Goal: Task Accomplishment & Management: Manage account settings

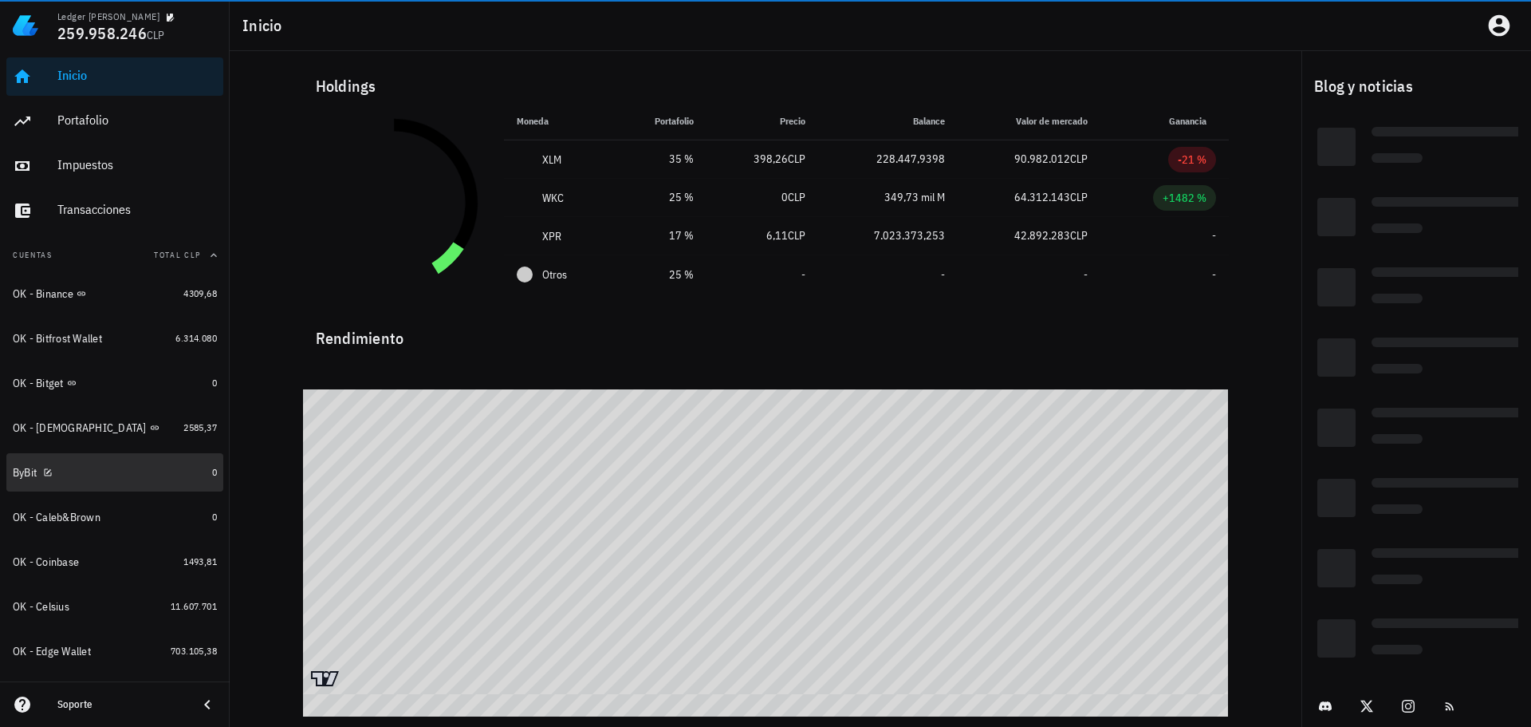
click at [89, 466] on div "ByBit" at bounding box center [109, 472] width 193 height 15
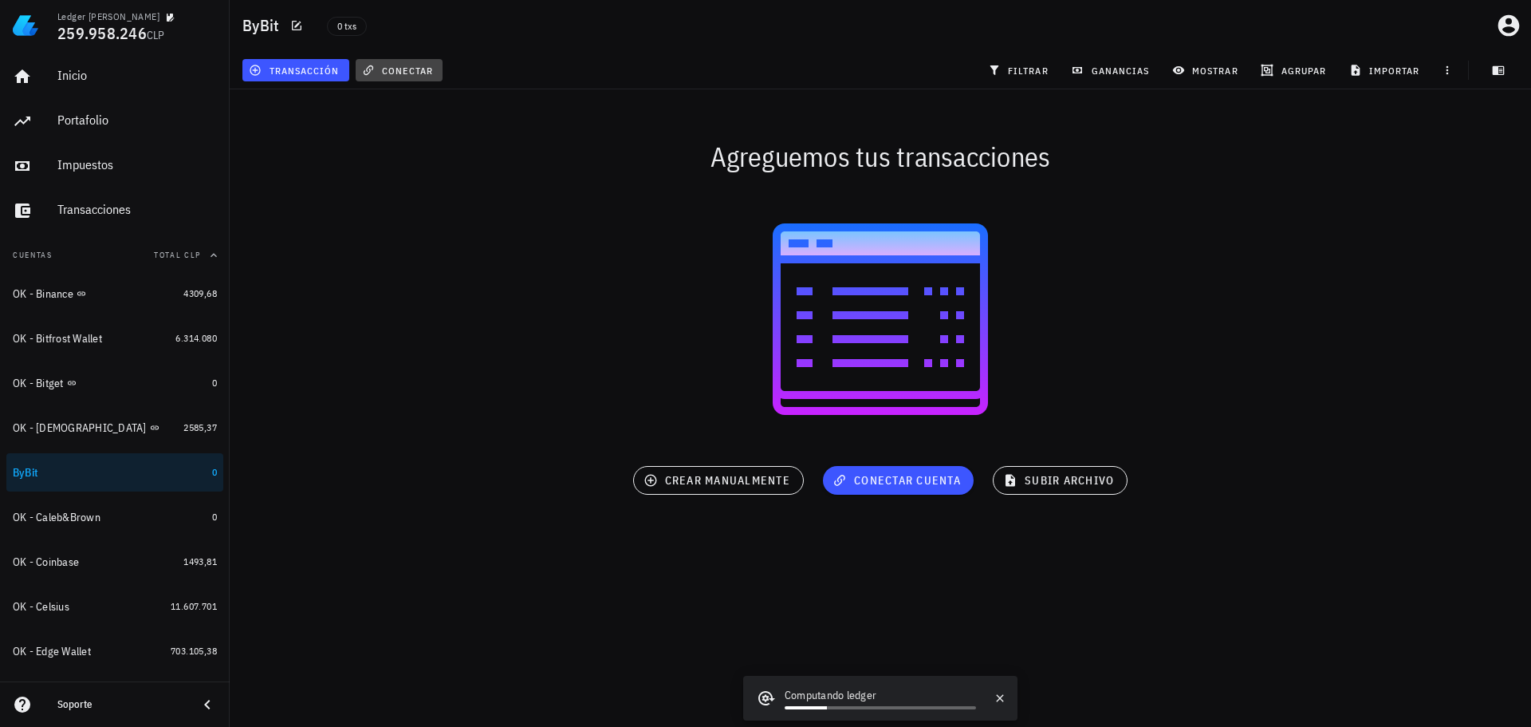
click at [388, 73] on span "conectar" at bounding box center [399, 70] width 68 height 13
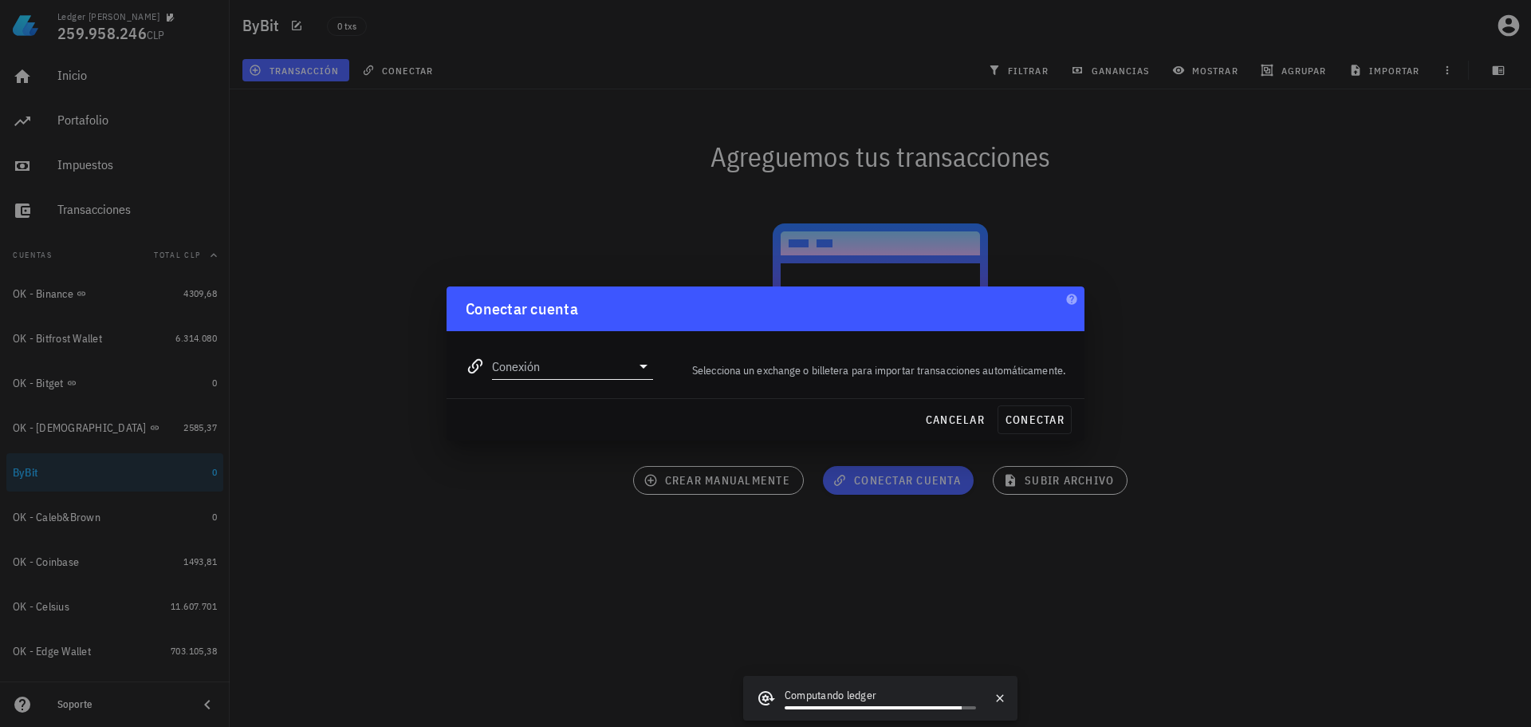
click at [549, 366] on input "Conexión" at bounding box center [561, 366] width 139 height 26
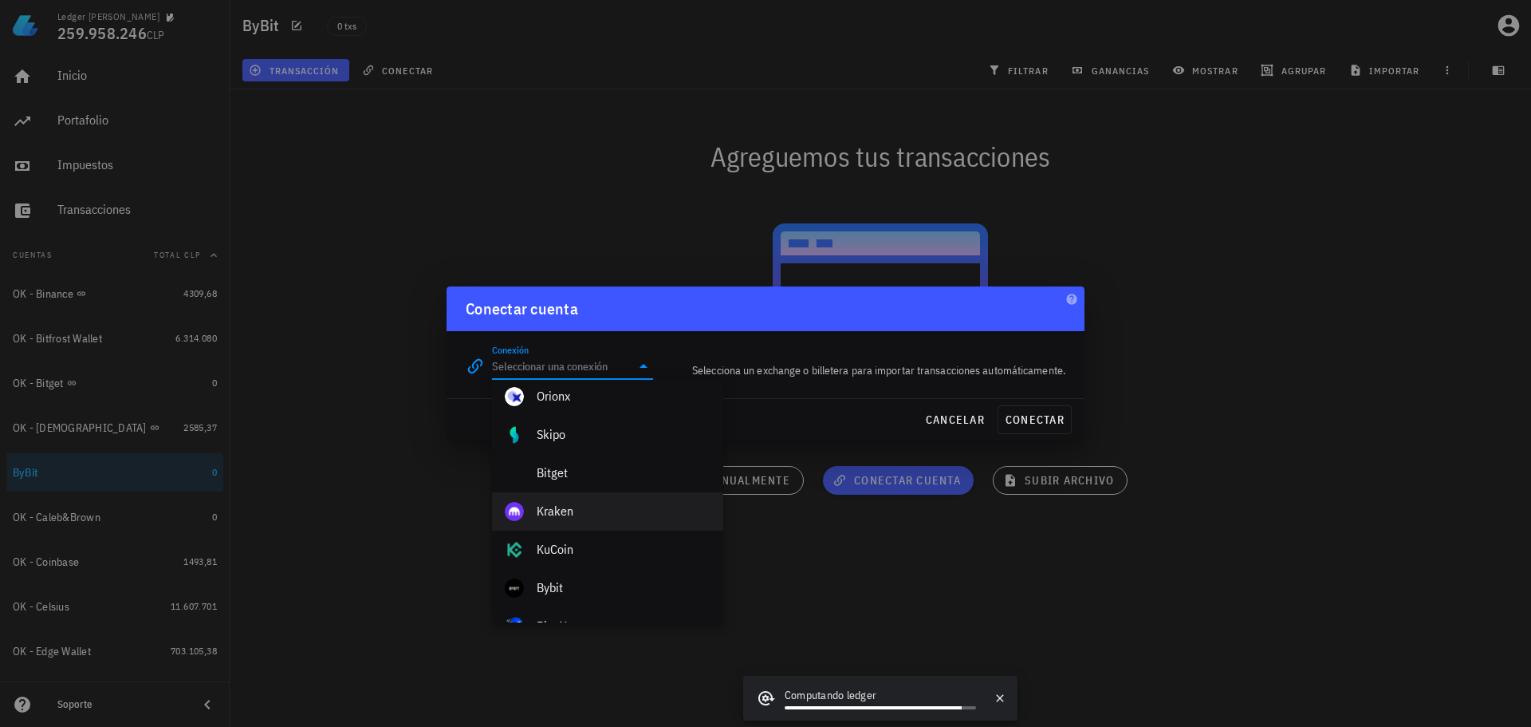
scroll to position [159, 0]
click at [563, 585] on div "Bybit" at bounding box center [624, 589] width 174 height 15
type input "Bybit"
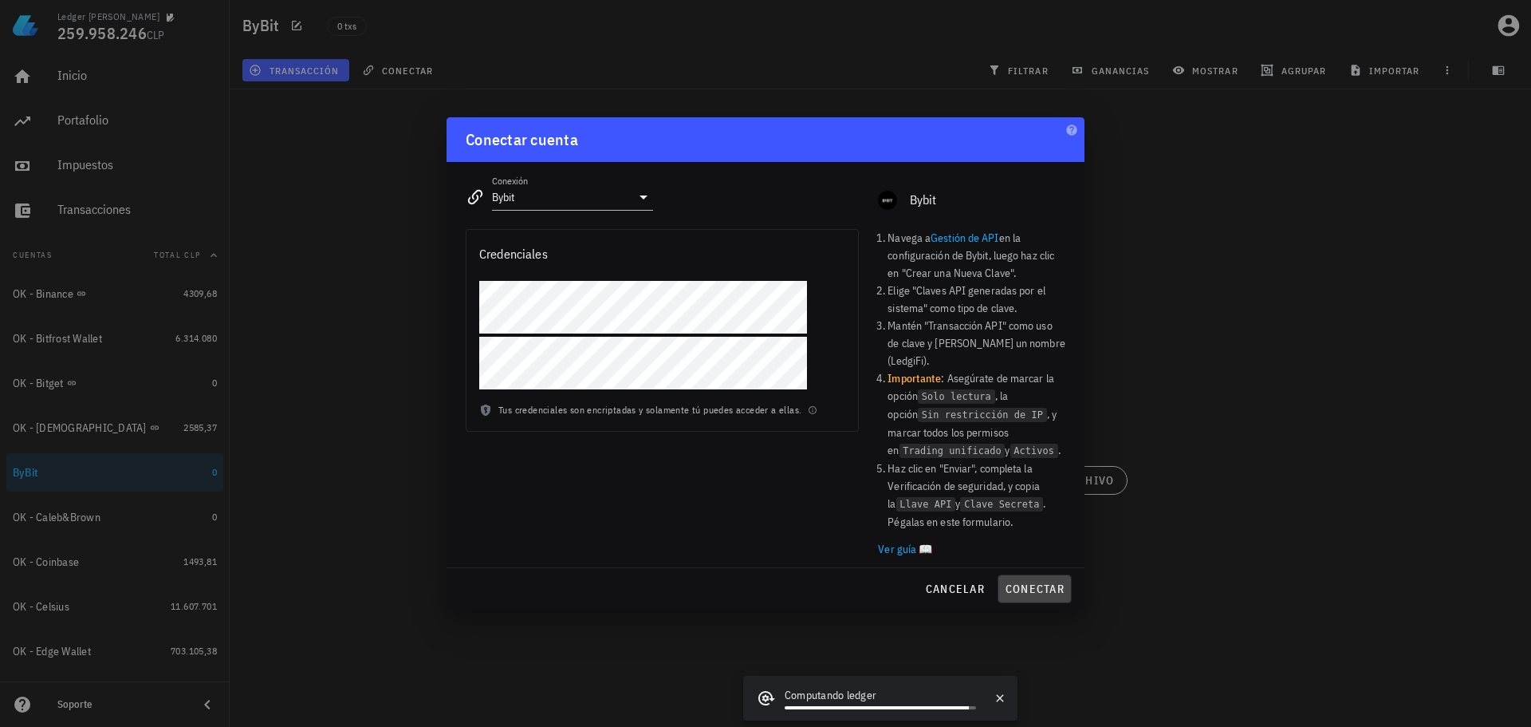
click at [1056, 583] on span "conectar" at bounding box center [1035, 588] width 60 height 14
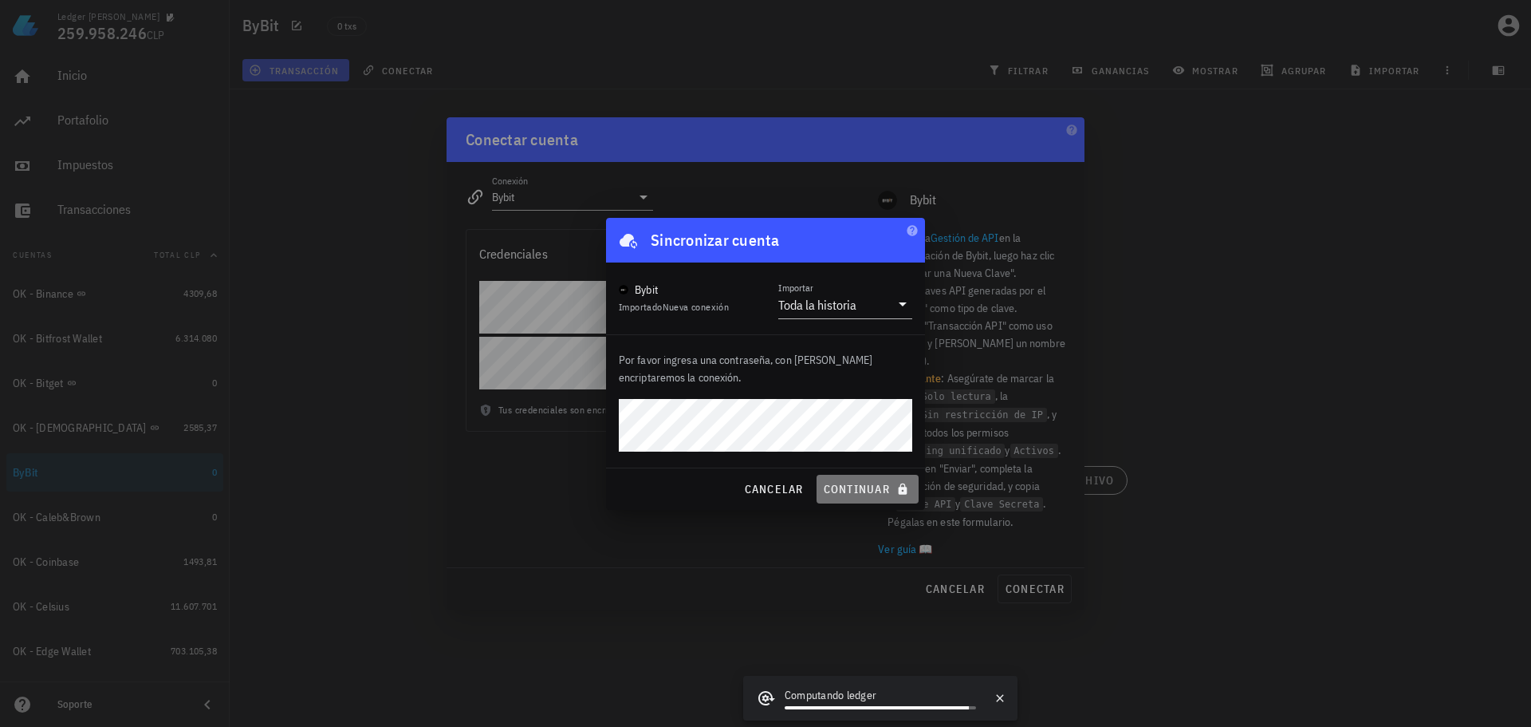
click at [892, 492] on span "continuar" at bounding box center [867, 489] width 89 height 14
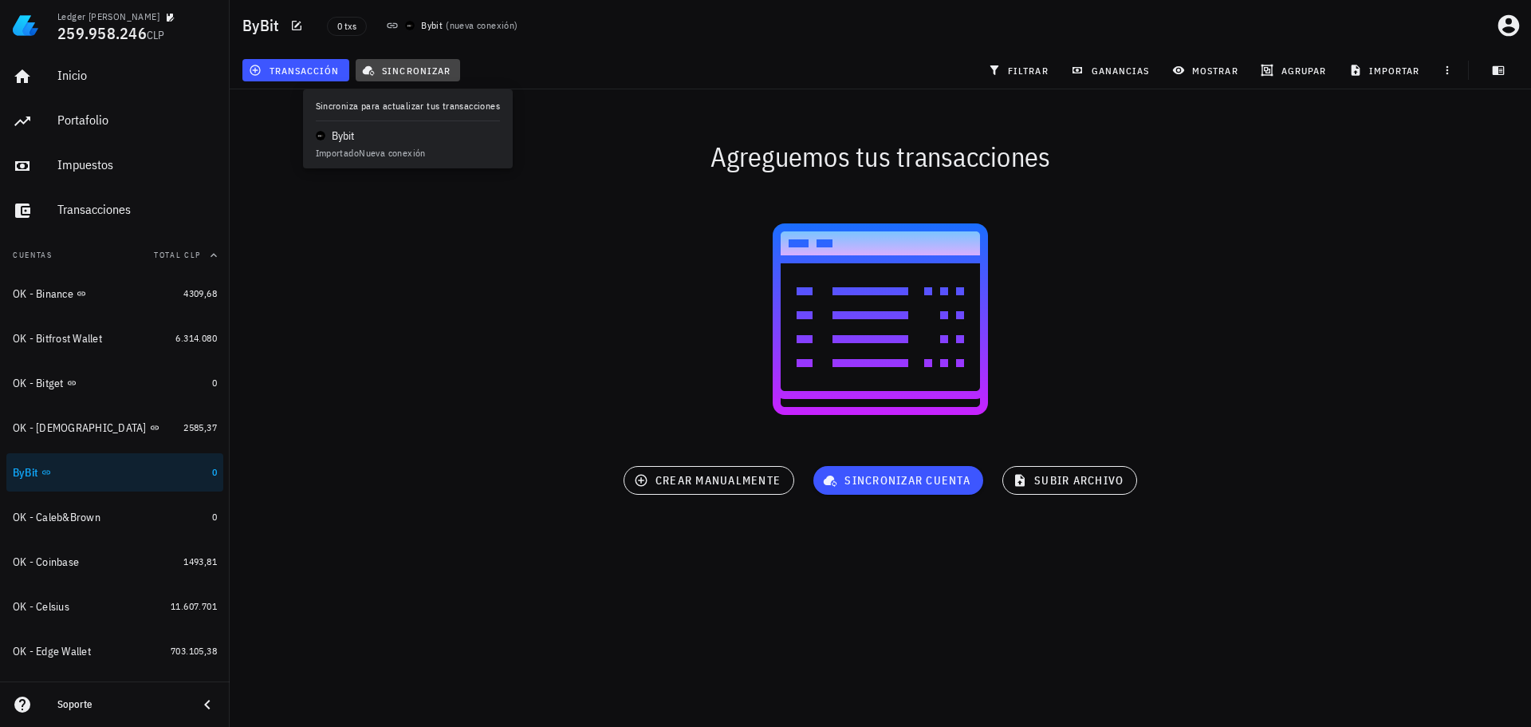
click at [410, 71] on span "sincronizar" at bounding box center [407, 70] width 85 height 13
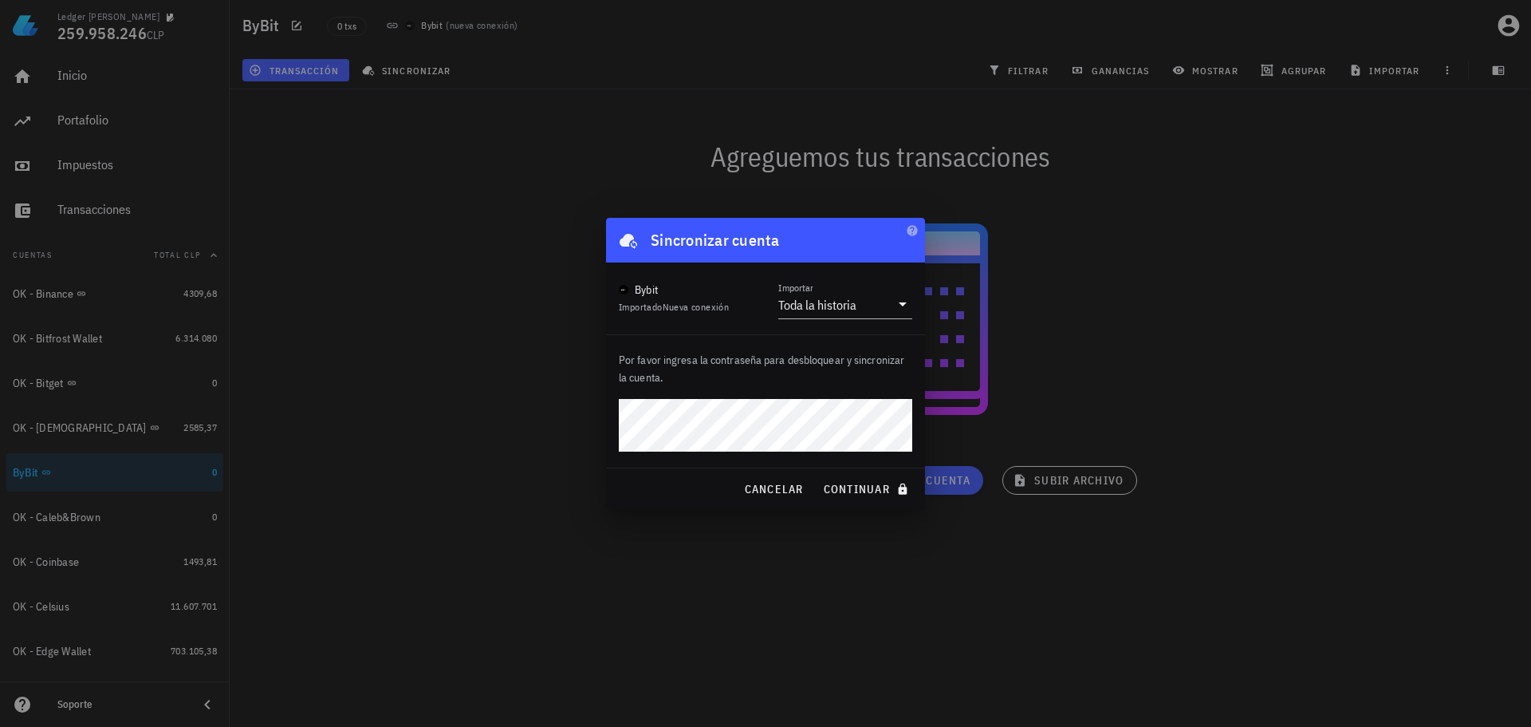
click at [853, 369] on p "Por favor ingresa la contraseña para desbloquear y sincronizar la cuenta." at bounding box center [765, 368] width 293 height 35
click at [883, 482] on span "continuar" at bounding box center [867, 489] width 89 height 14
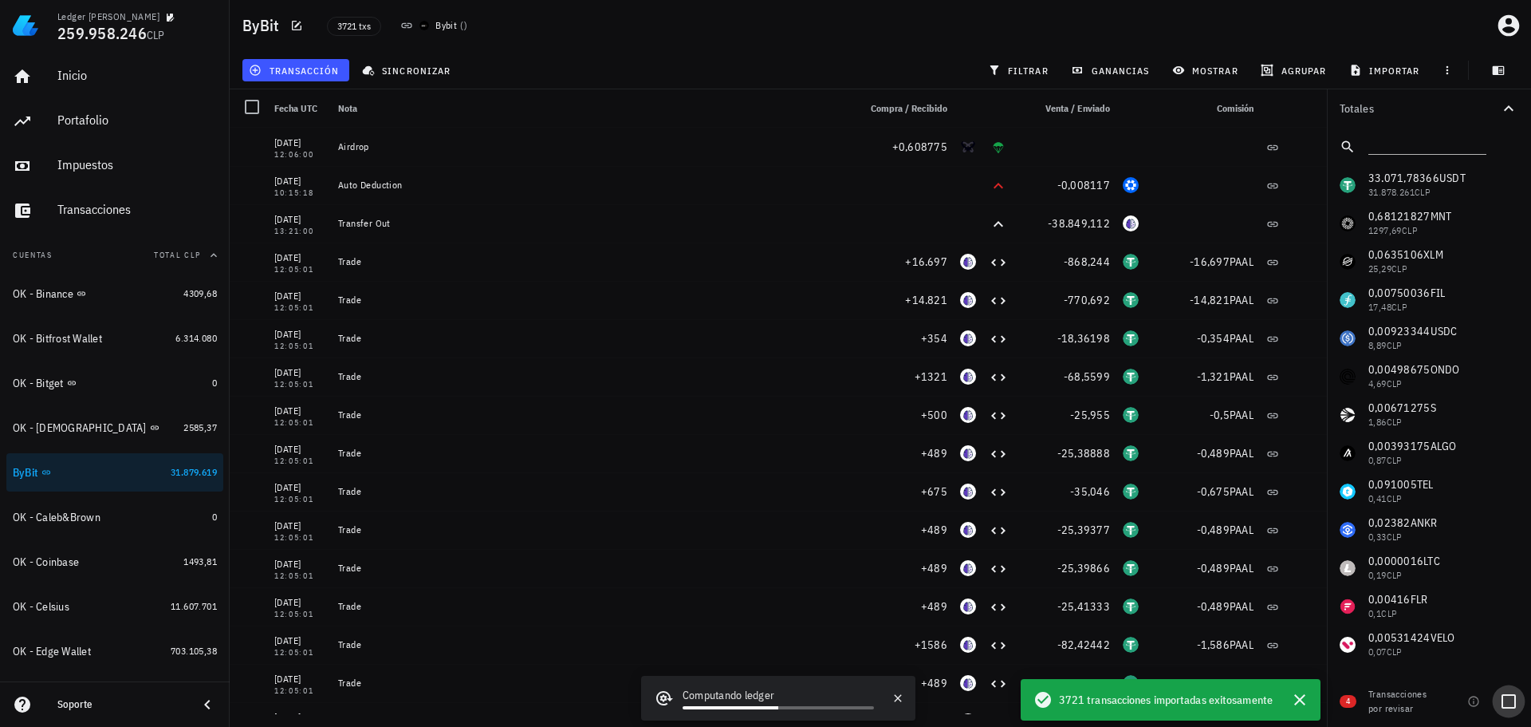
click at [1510, 702] on div at bounding box center [1508, 700] width 27 height 27
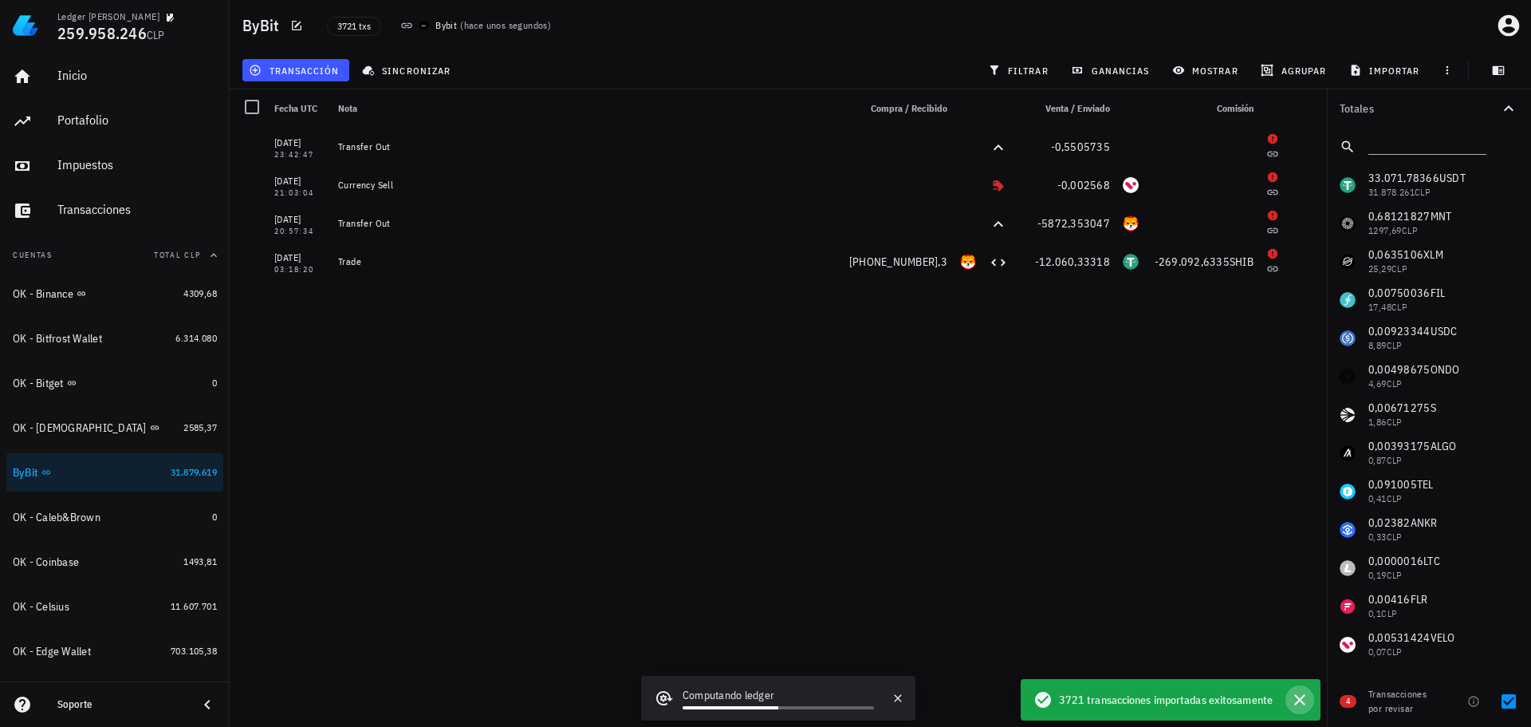
click at [1298, 695] on icon "button" at bounding box center [1299, 699] width 19 height 19
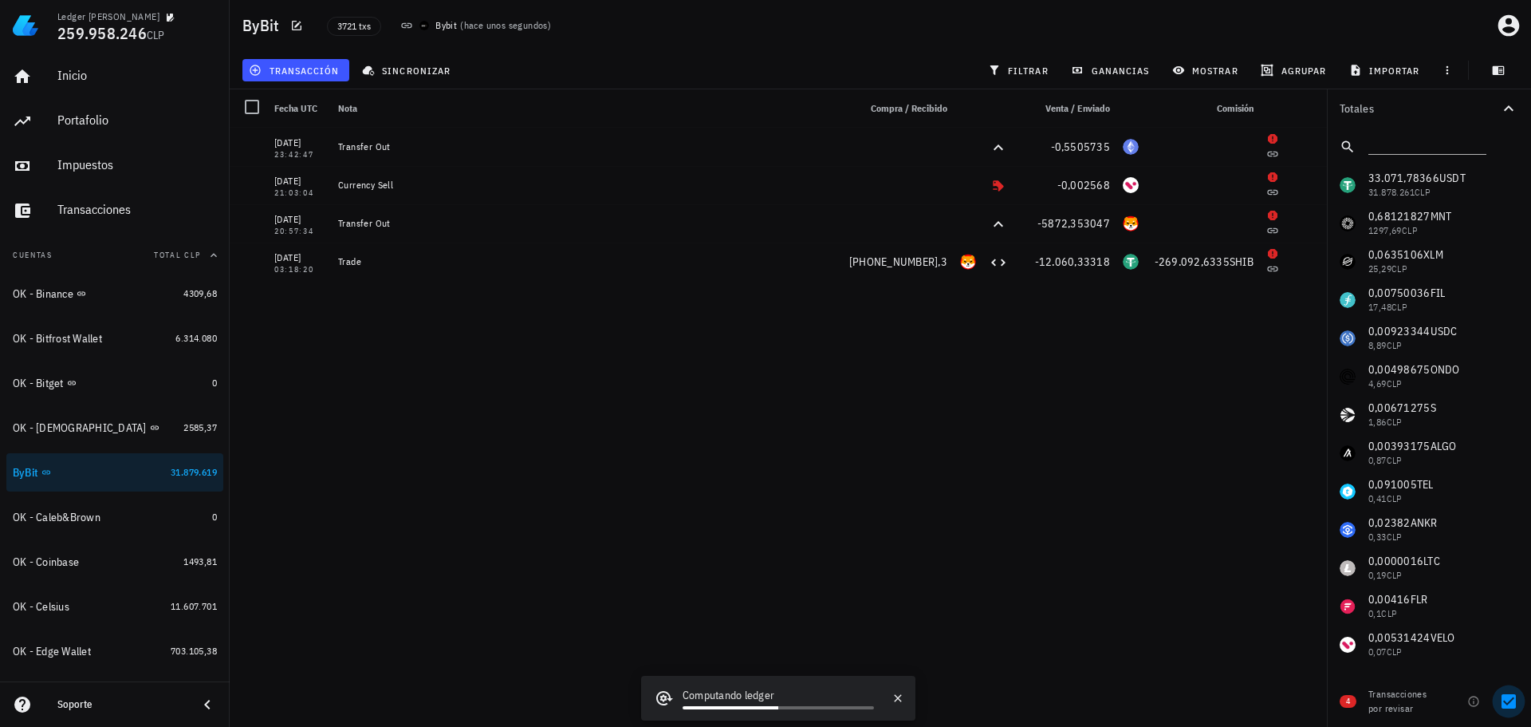
click at [1516, 706] on div at bounding box center [1508, 700] width 27 height 27
checkbox input "false"
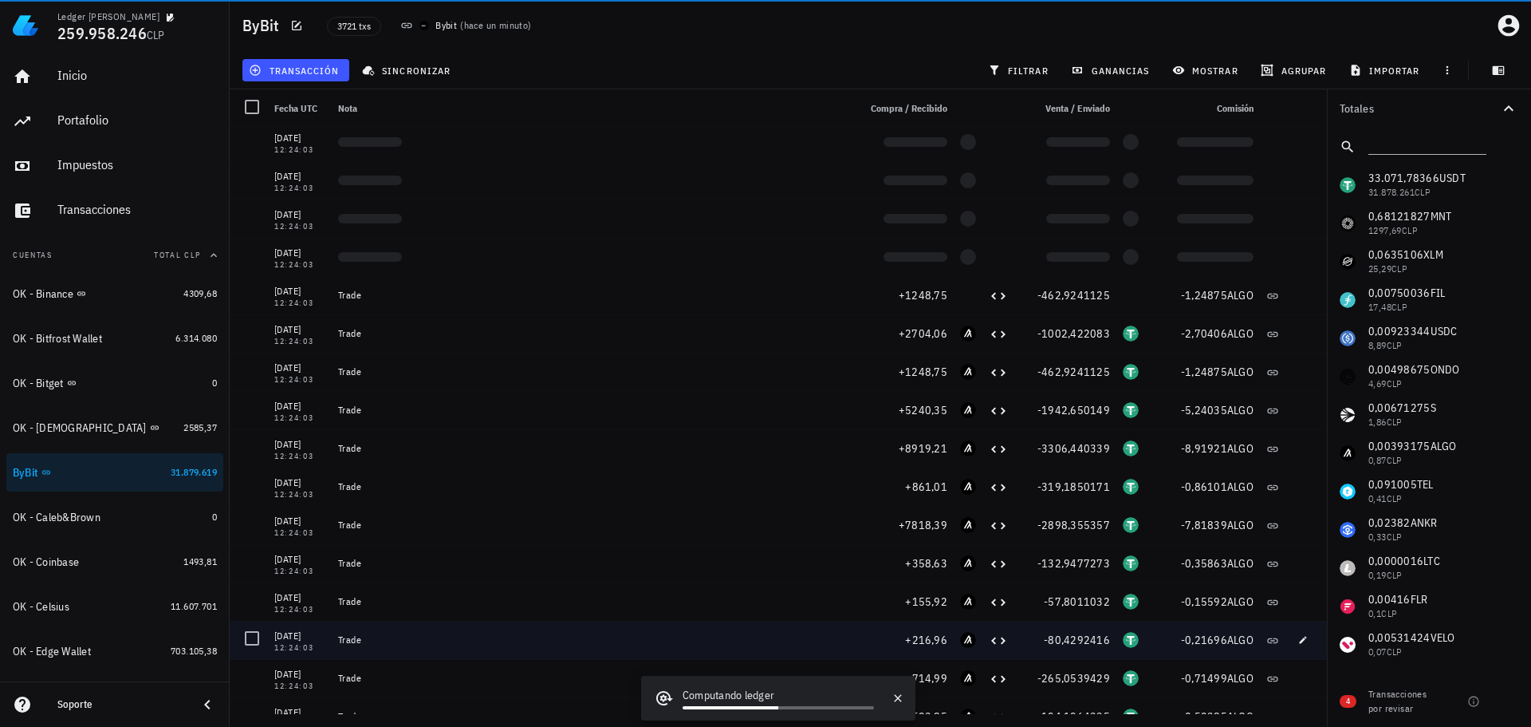
scroll to position [119681, 0]
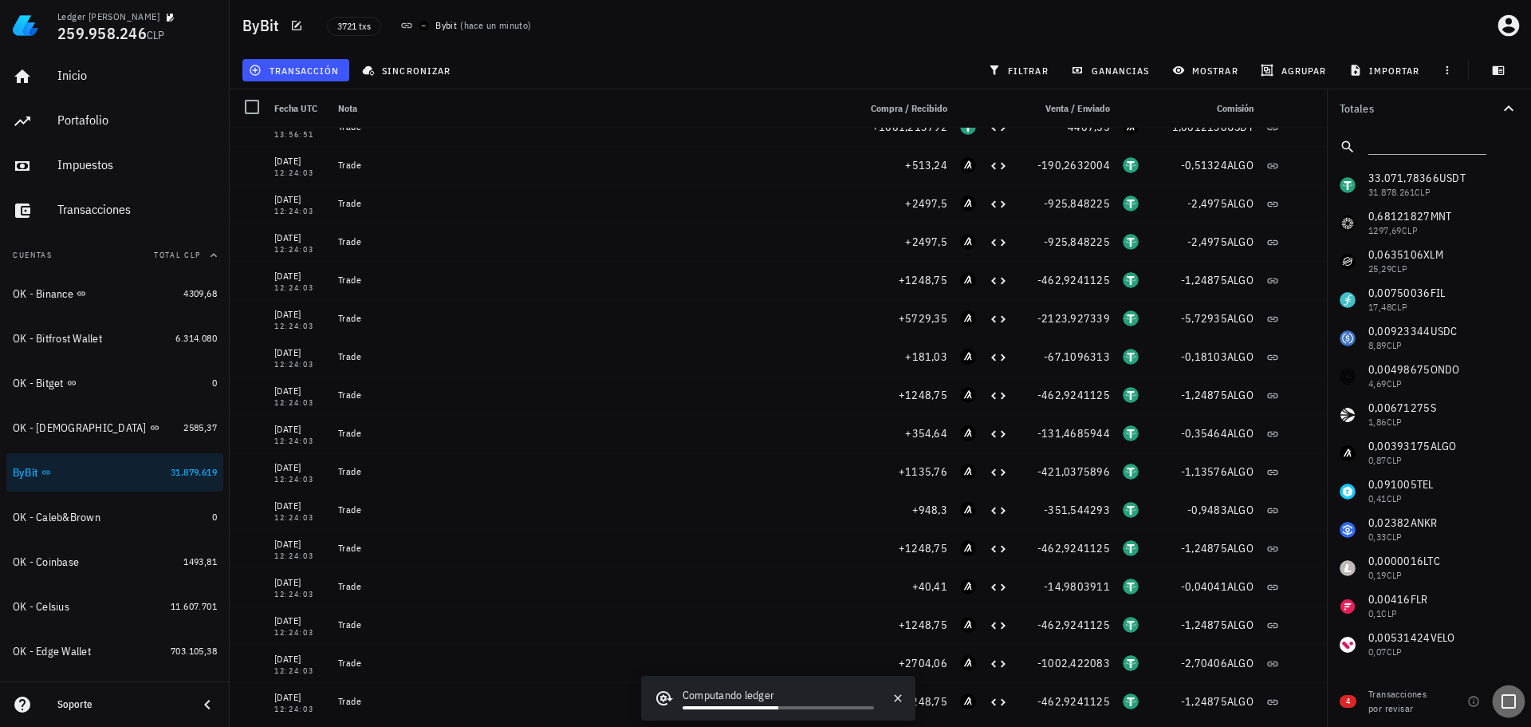
click at [1509, 701] on div at bounding box center [1508, 700] width 27 height 27
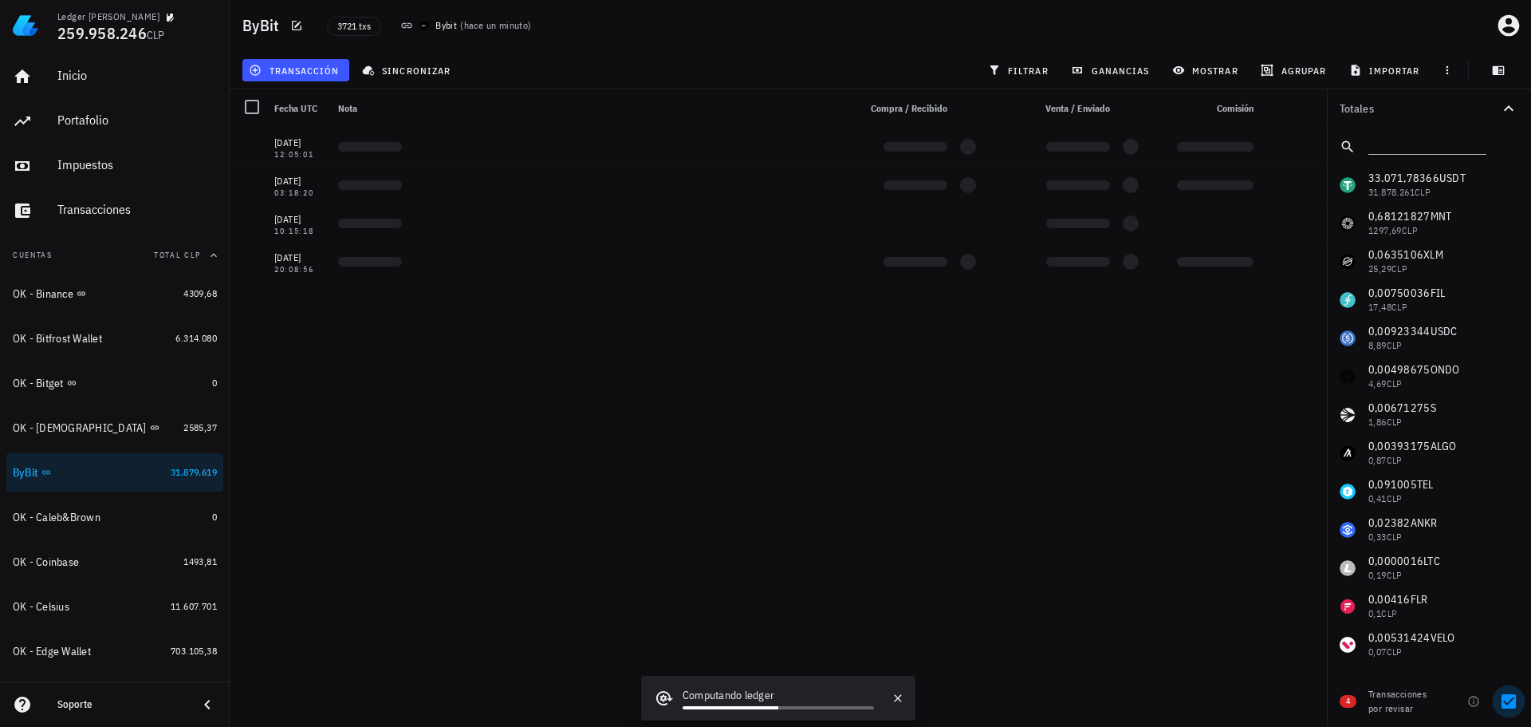
scroll to position [0, 0]
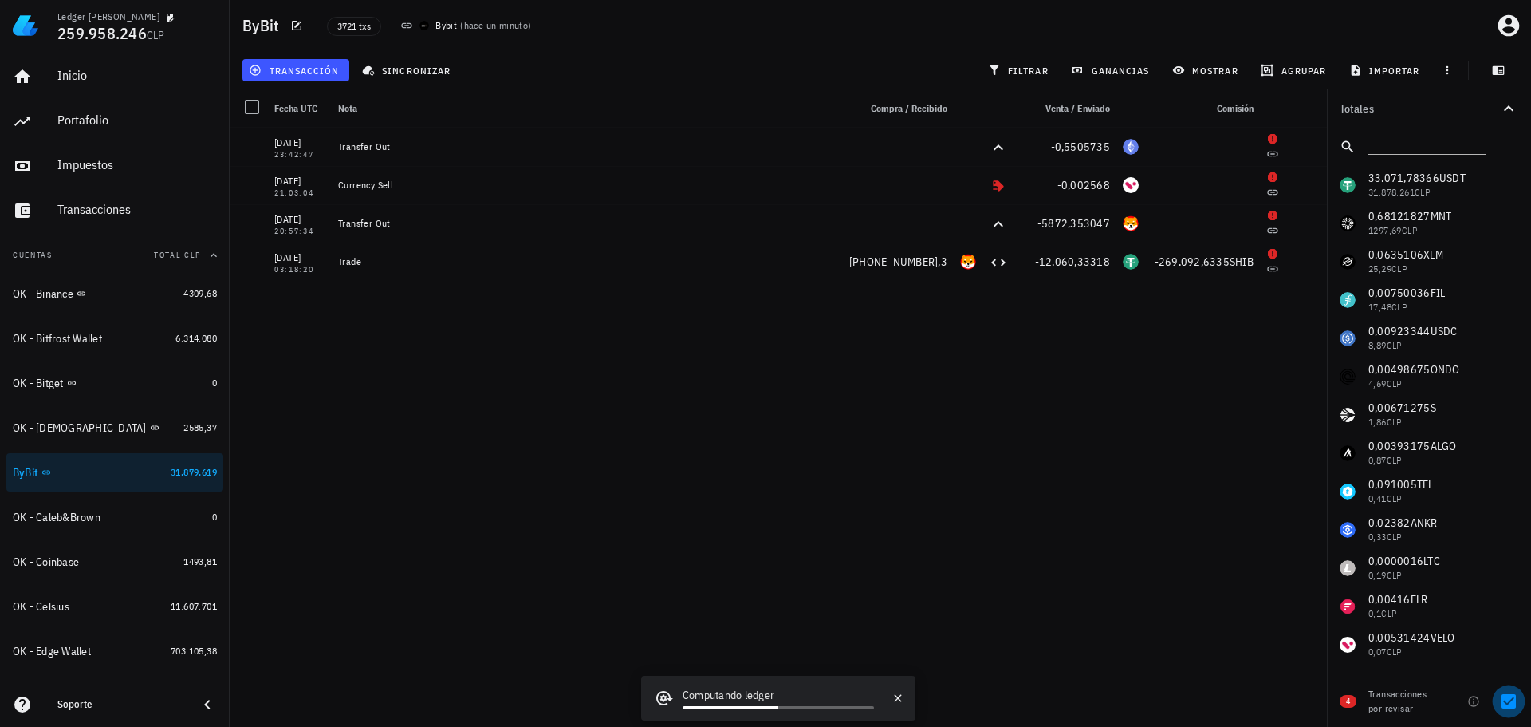
click at [1509, 701] on div at bounding box center [1508, 700] width 27 height 27
checkbox input "false"
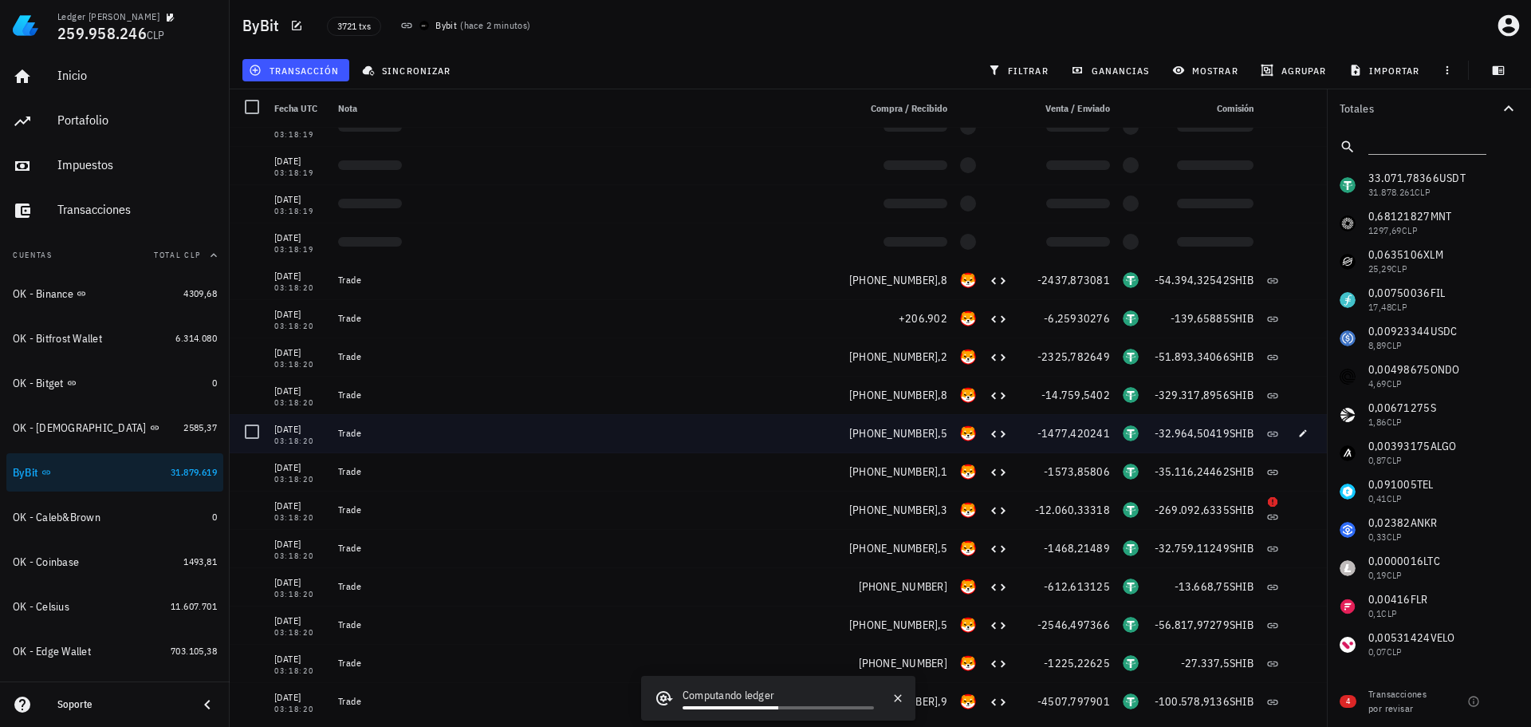
scroll to position [114260, 0]
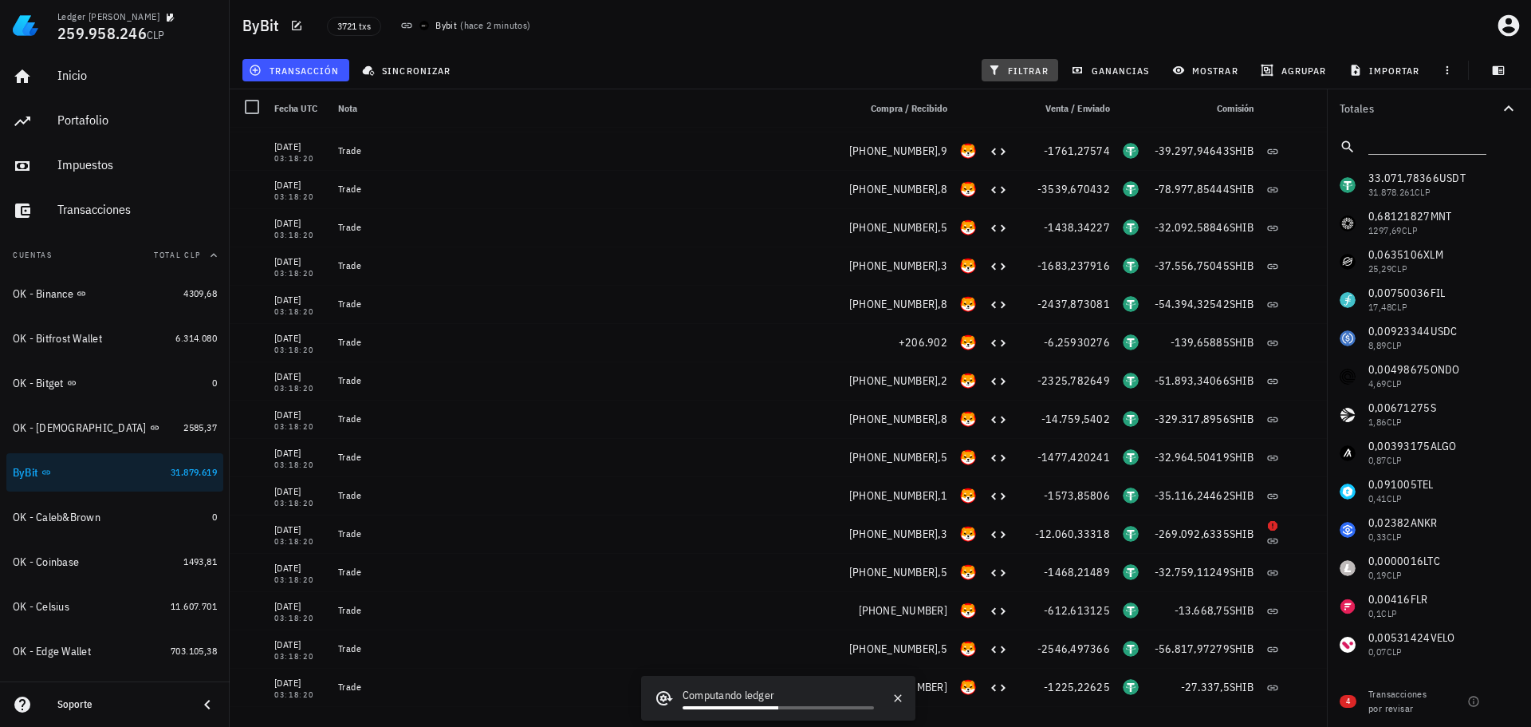
click at [1015, 74] on span "filtrar" at bounding box center [1019, 70] width 57 height 13
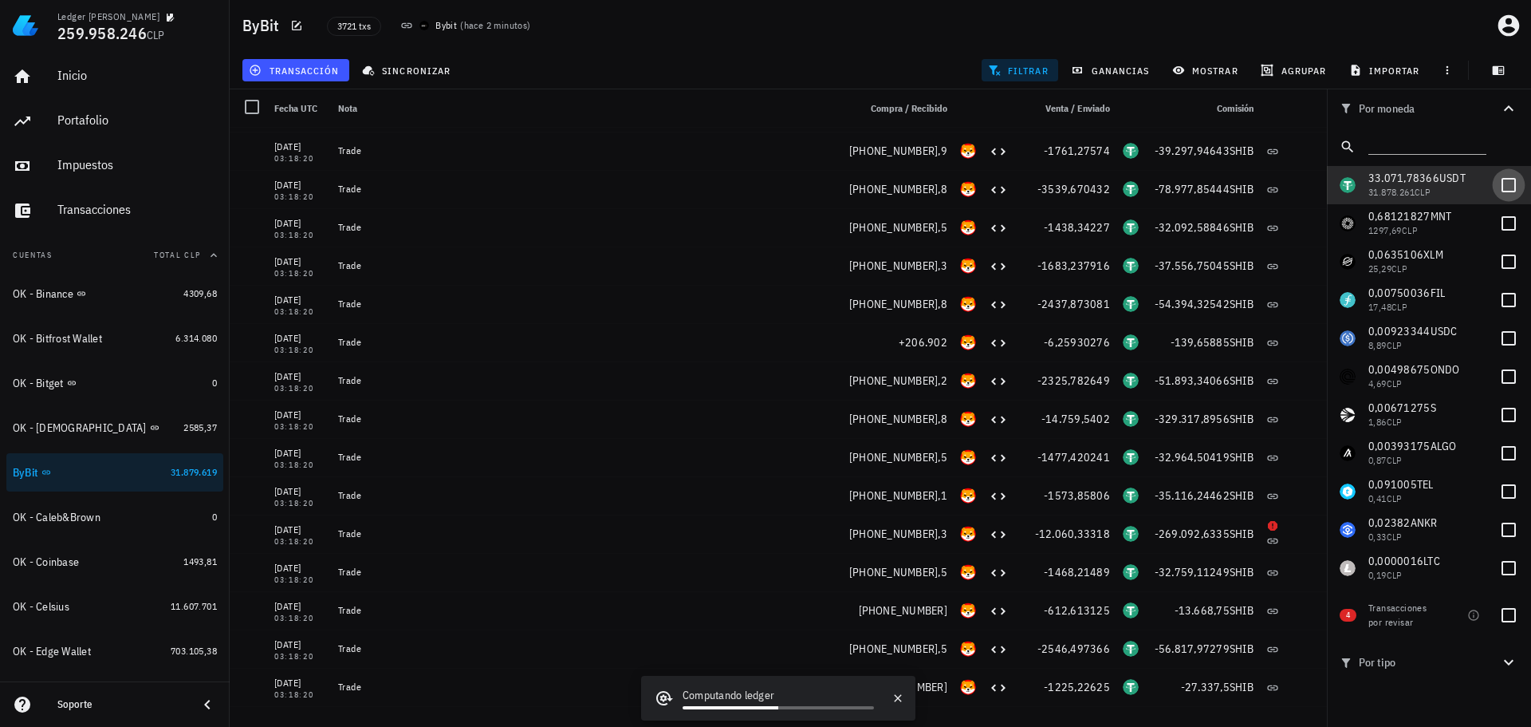
click at [1497, 187] on div at bounding box center [1508, 184] width 27 height 27
checkbox input "true"
